Goal: Communication & Community: Answer question/provide support

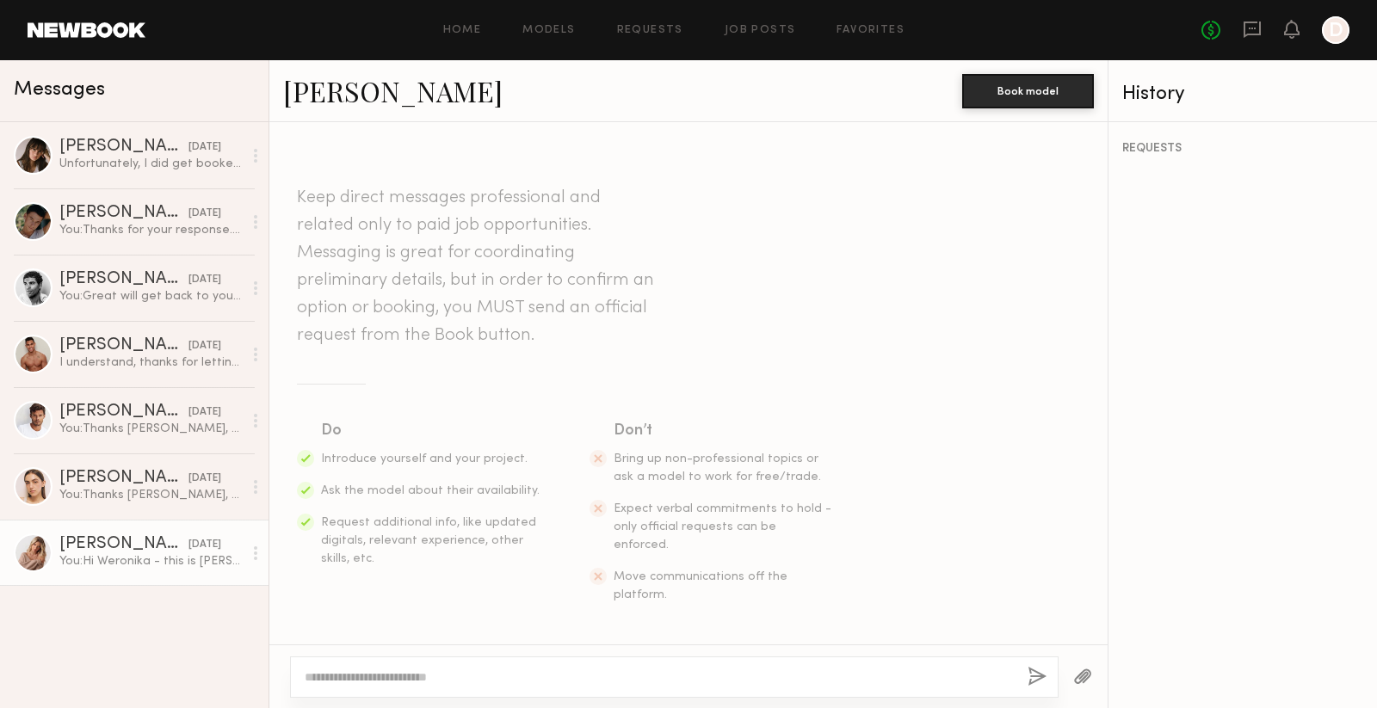
scroll to position [654, 0]
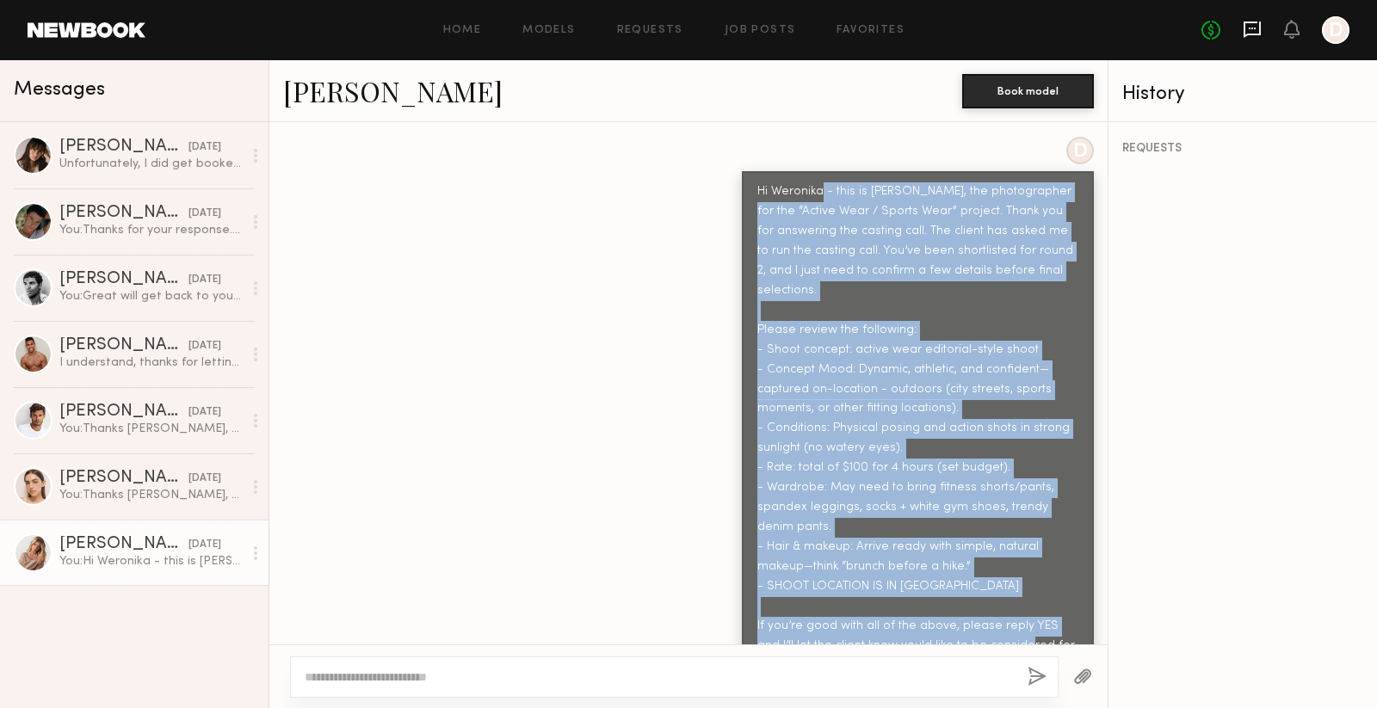
click at [1256, 34] on icon at bounding box center [1252, 29] width 19 height 19
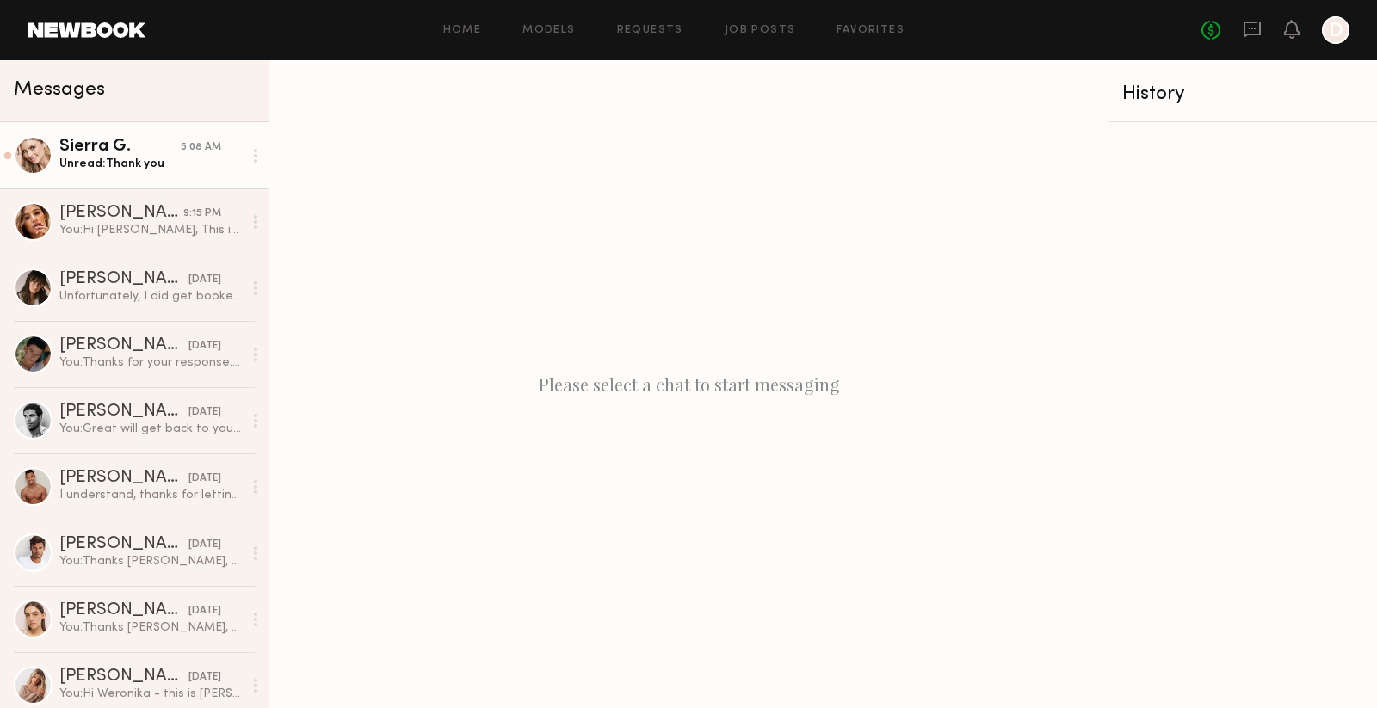
click at [141, 170] on div "Unread: Thank you" at bounding box center [150, 164] width 183 height 16
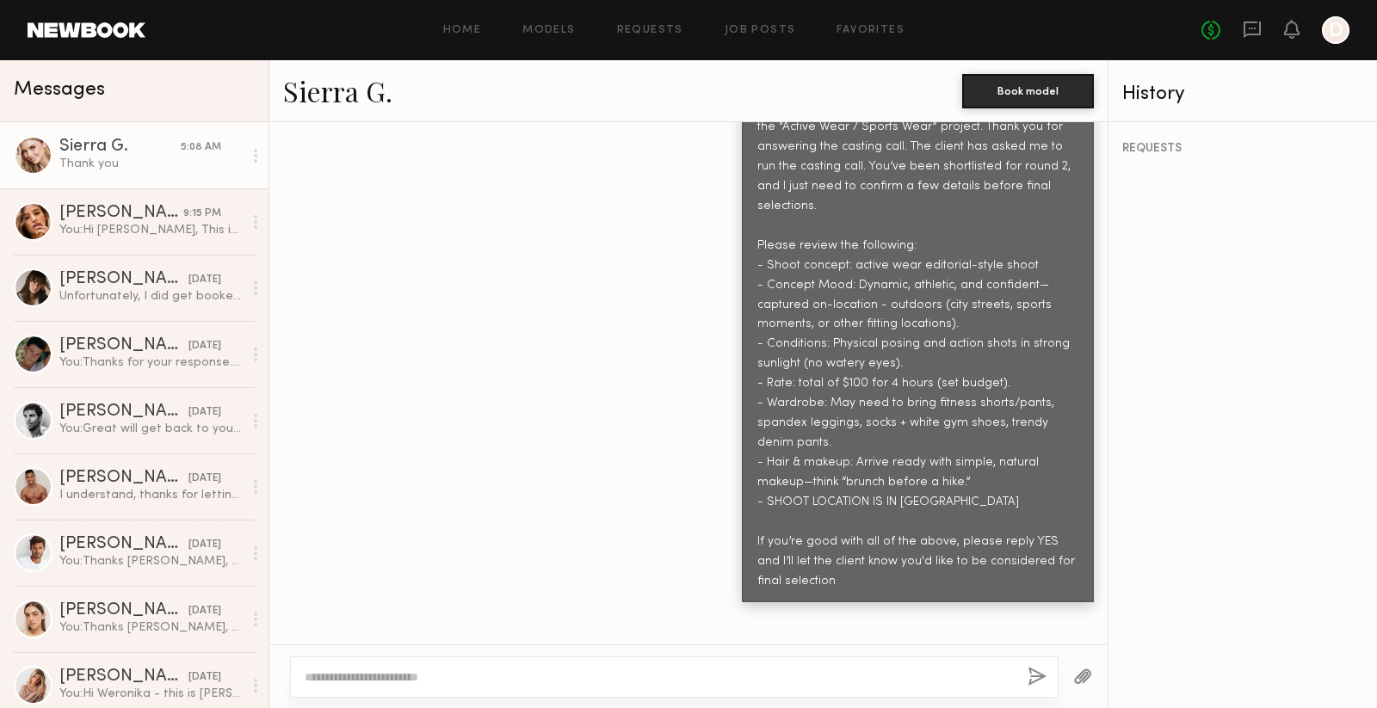
scroll to position [824, 0]
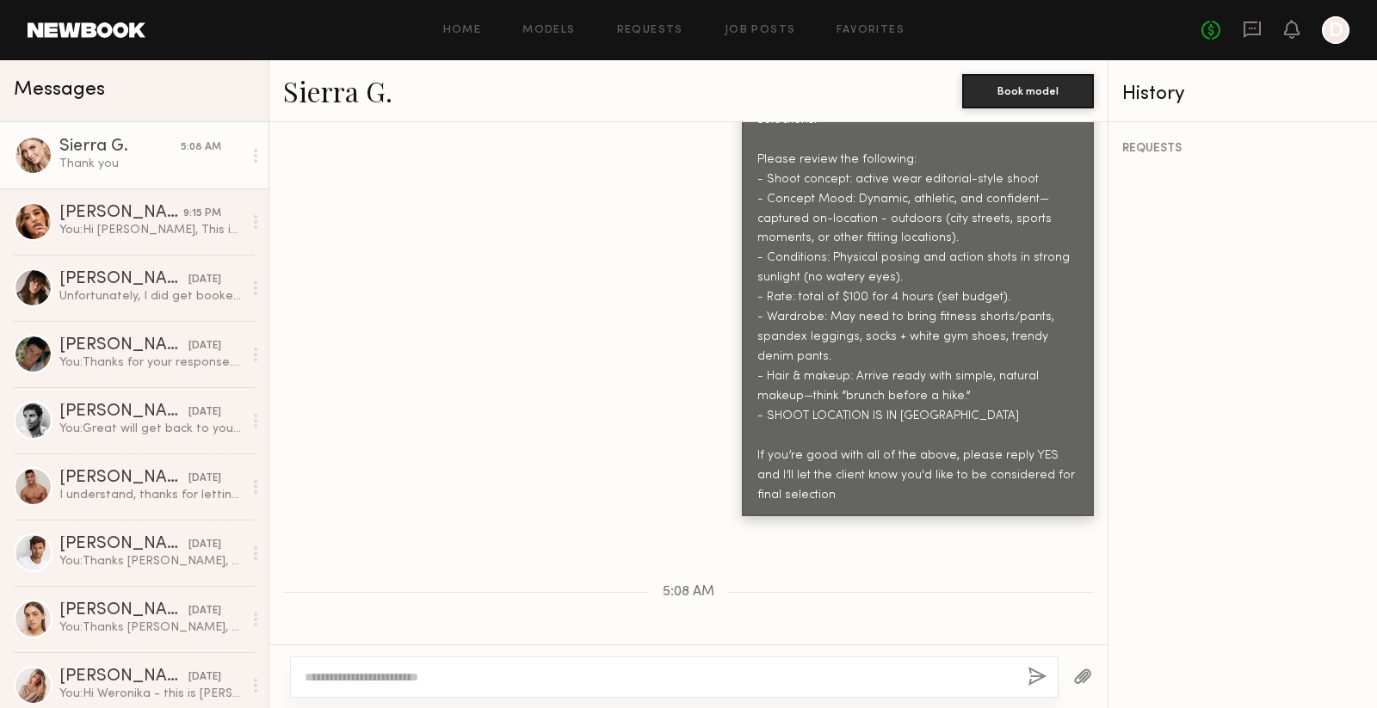
click at [353, 94] on link "Sierra G." at bounding box center [337, 90] width 109 height 37
click at [441, 674] on textarea at bounding box center [659, 677] width 709 height 17
type textarea "**********"
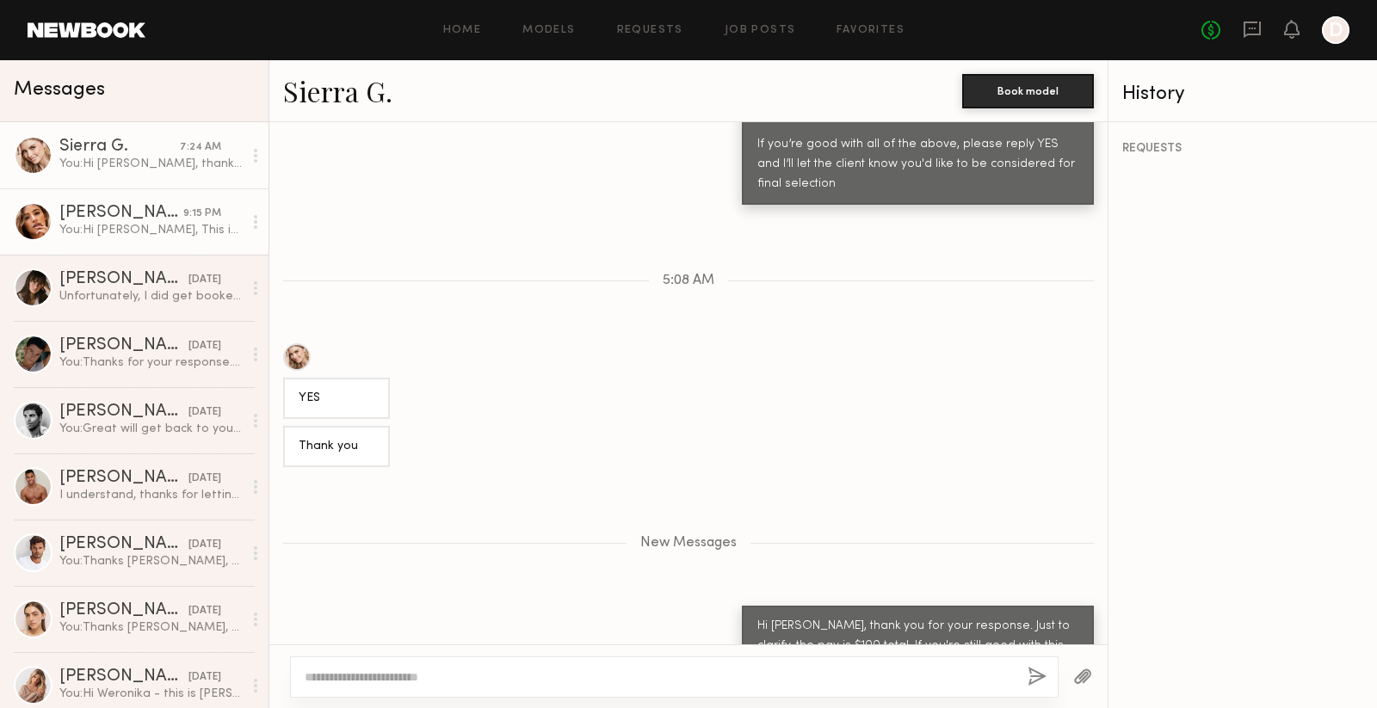
click at [159, 238] on div "You: Hi [PERSON_NAME], This is [PERSON_NAME], the photographer for the “Active …" at bounding box center [150, 230] width 183 height 16
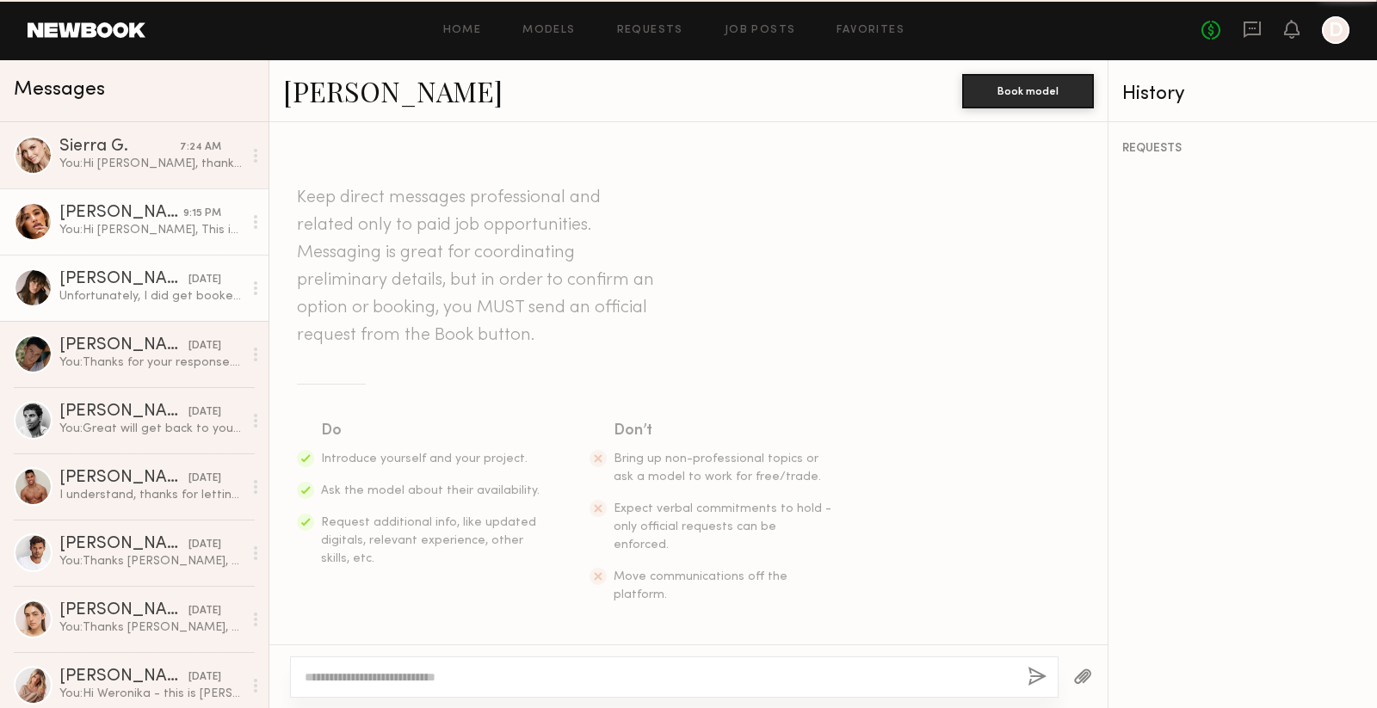
scroll to position [654, 0]
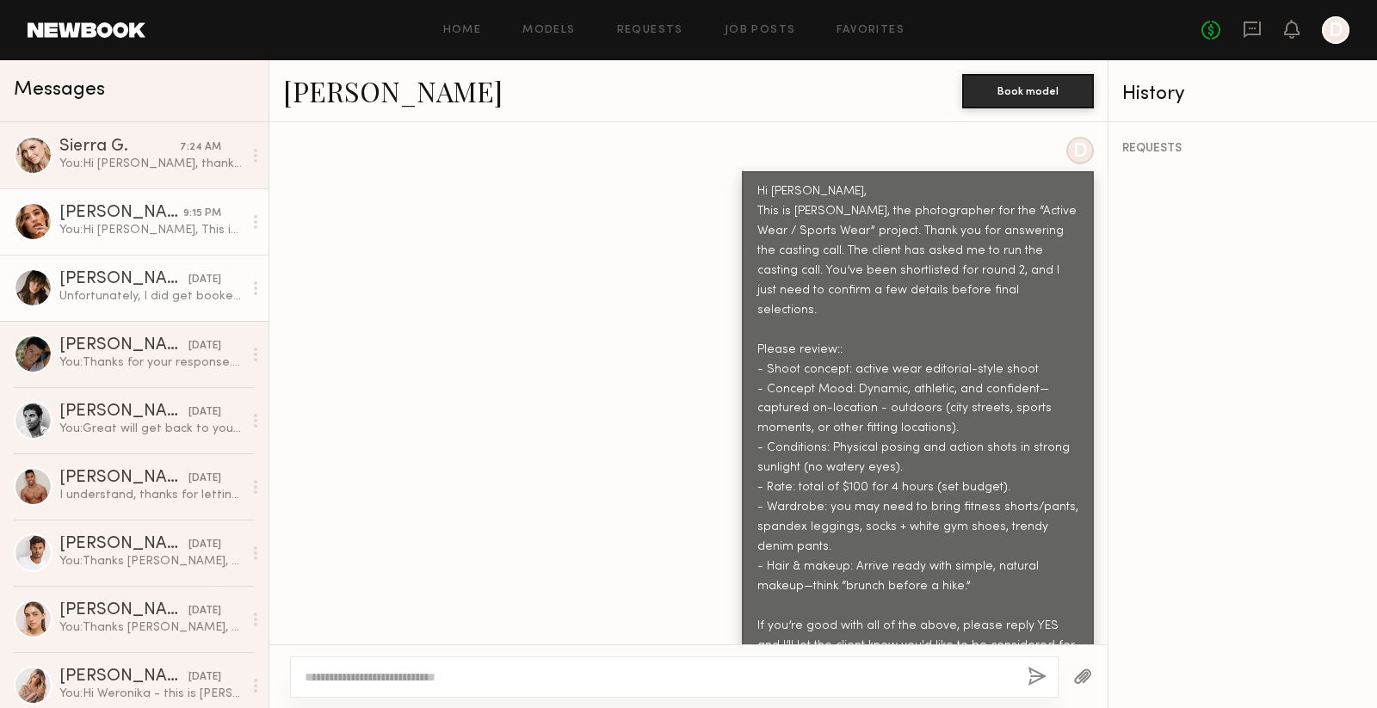
click at [151, 318] on link "[PERSON_NAME] [DATE] Unfortunately, I did get booked out for something so I am …" at bounding box center [134, 288] width 268 height 66
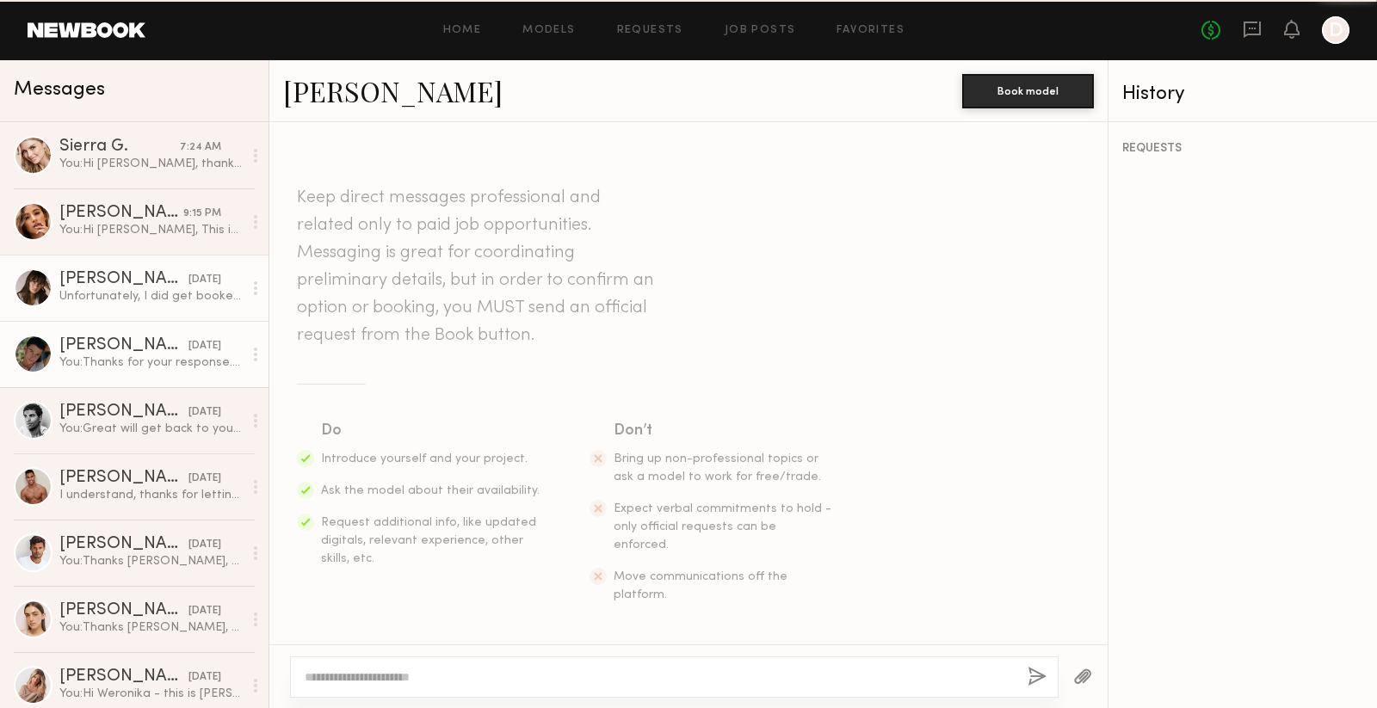
scroll to position [1792, 0]
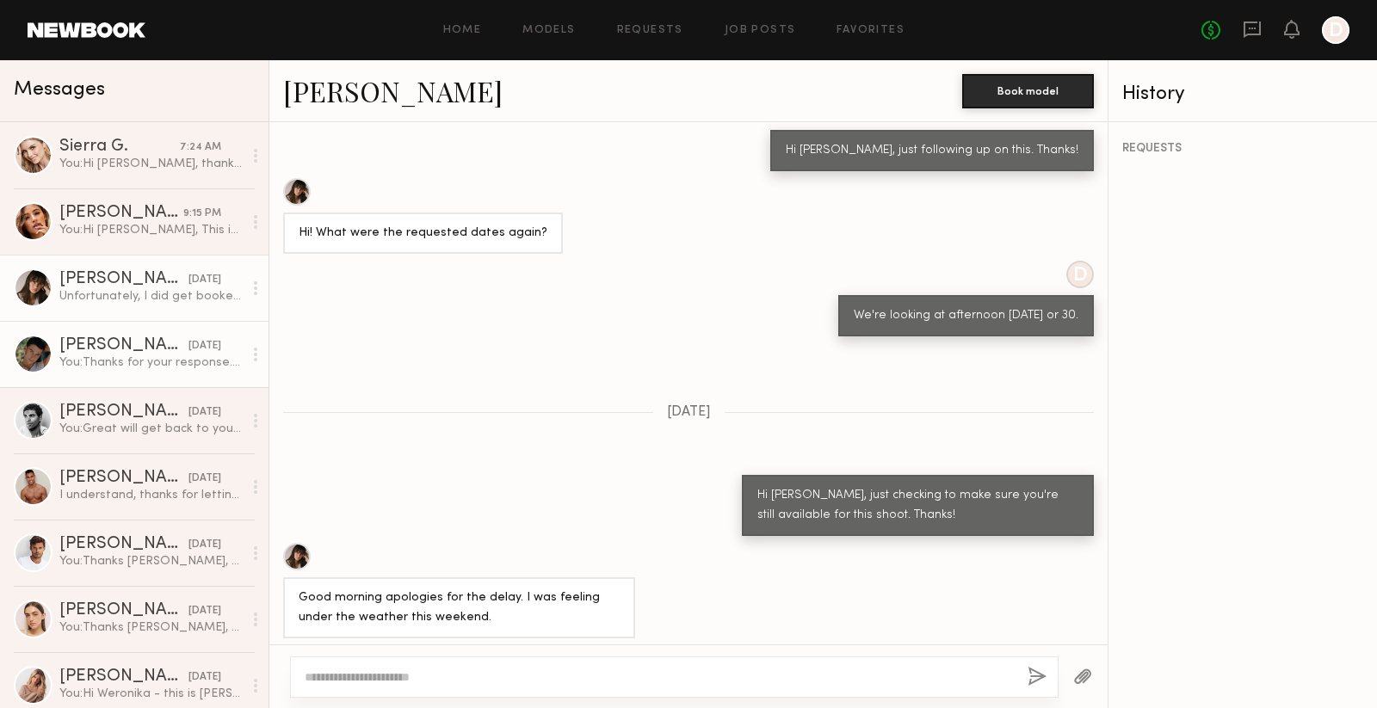
click at [149, 358] on div "You: Thanks for your response. We appreciate you!" at bounding box center [150, 363] width 183 height 16
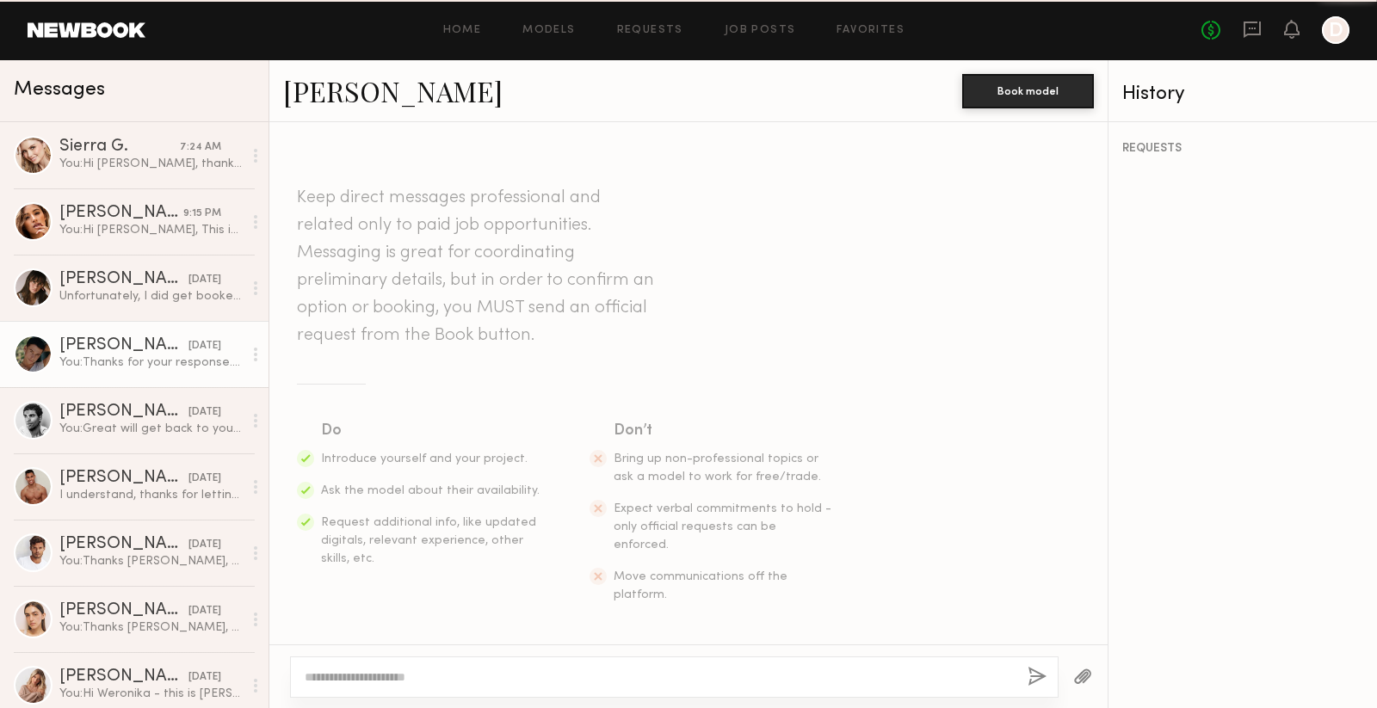
scroll to position [936, 0]
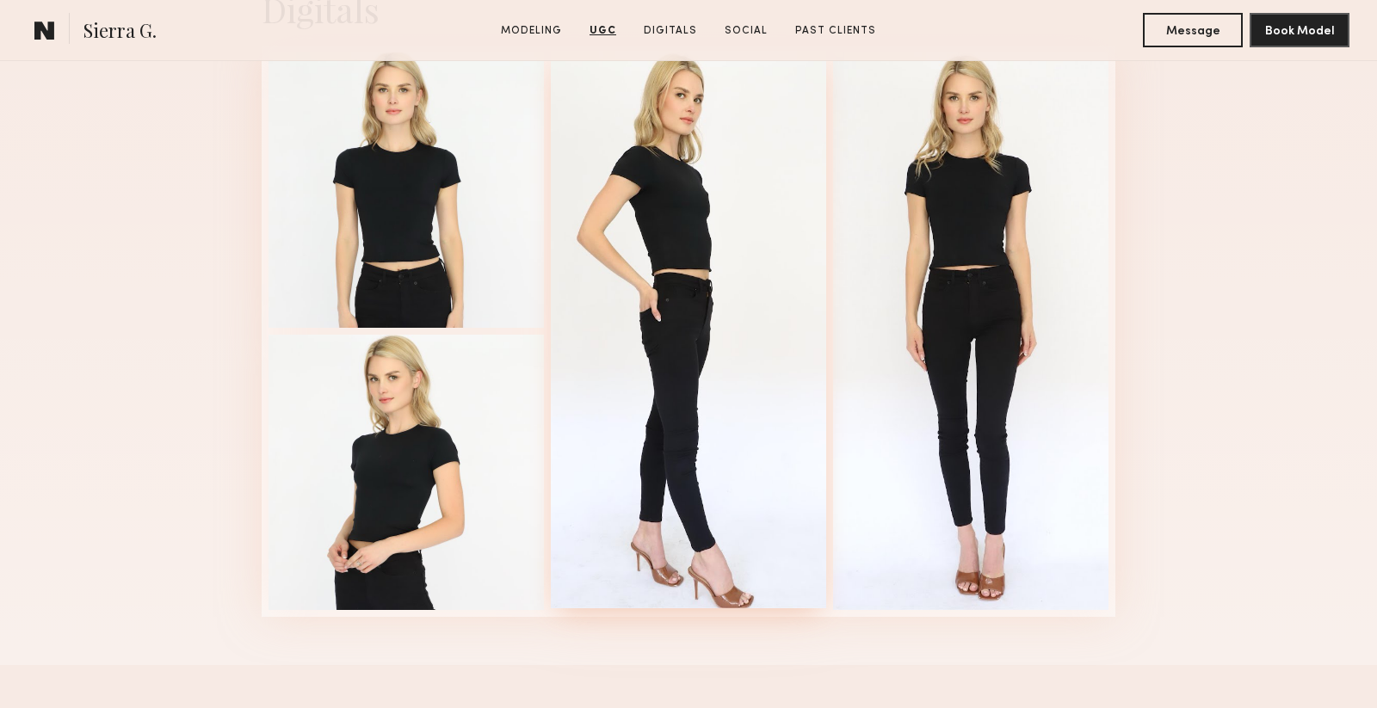
scroll to position [3302, 0]
